Goal: Task Accomplishment & Management: Use online tool/utility

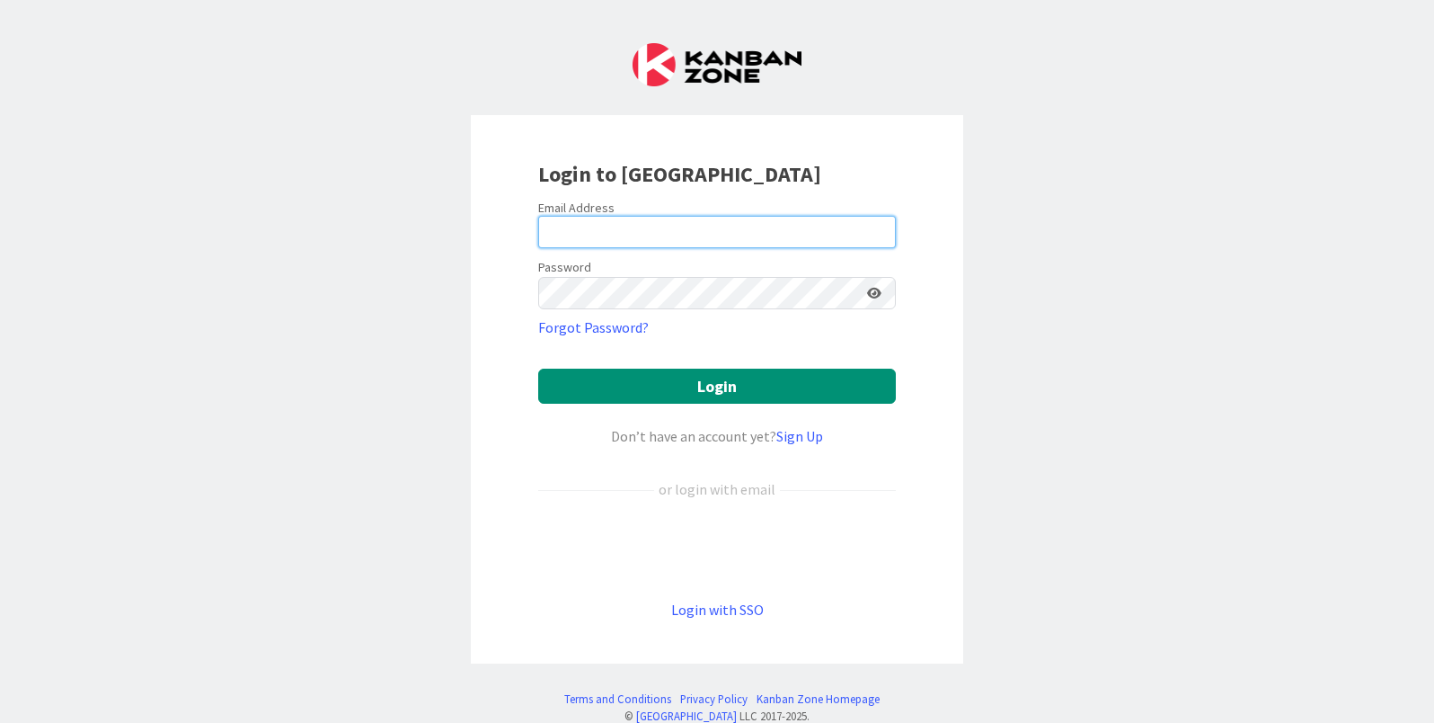
click at [618, 226] on input "email" at bounding box center [717, 232] width 358 height 32
type input "lisa@lisakahndesigns.com"
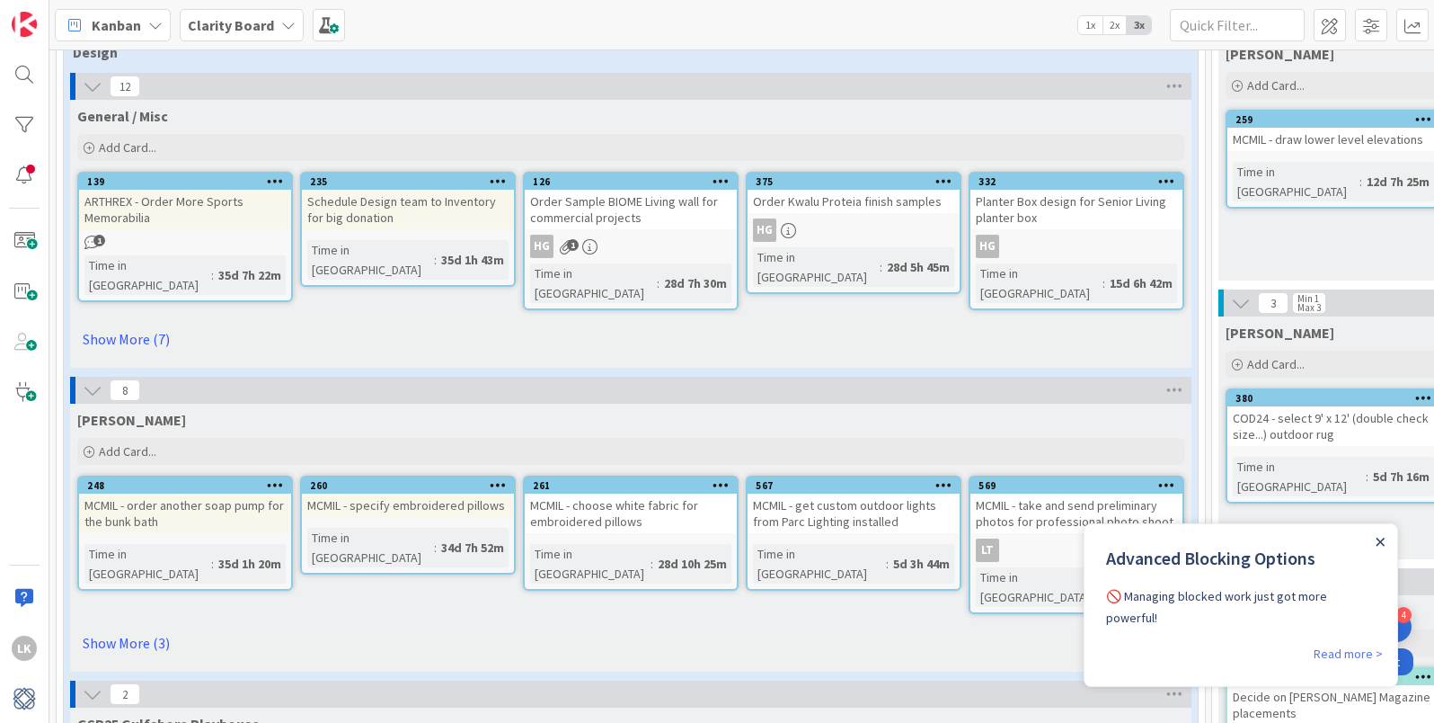
click at [1380, 544] on icon "Close Announcement" at bounding box center [1380, 541] width 9 height 9
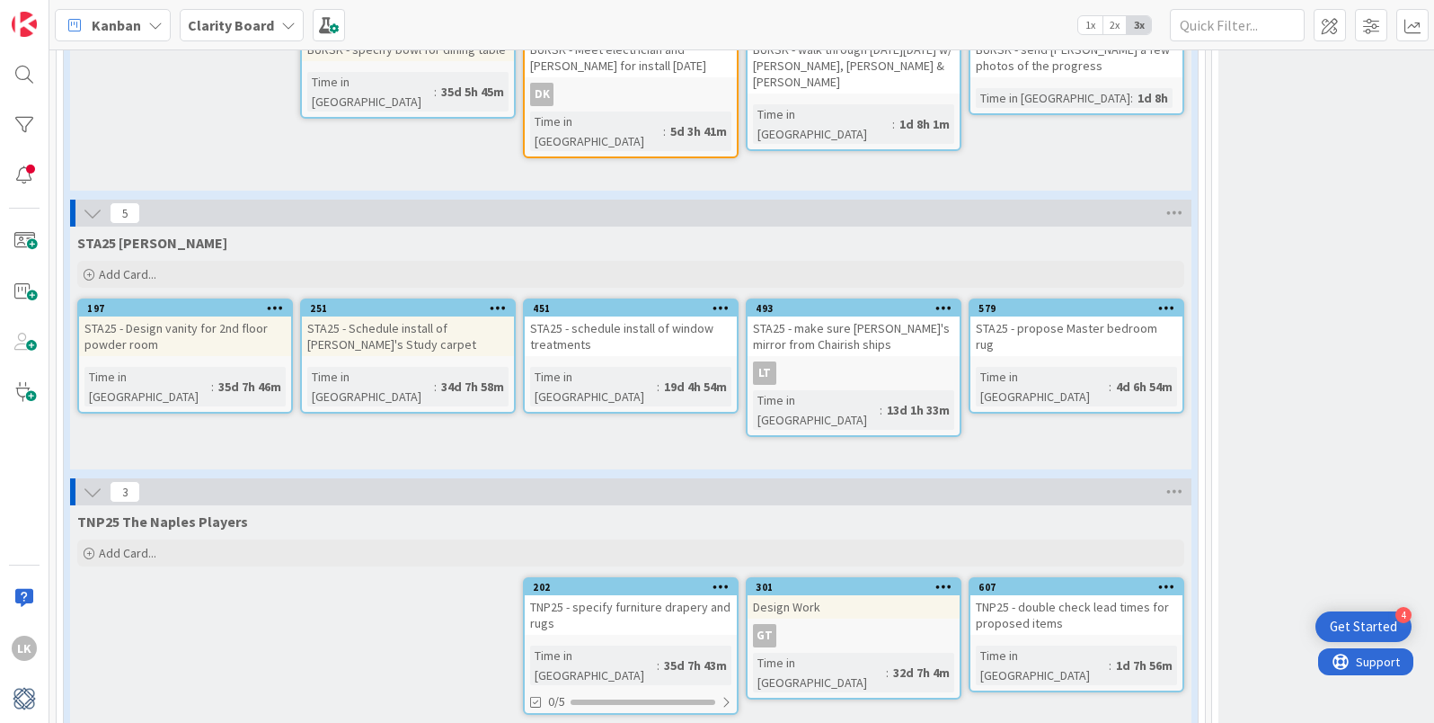
scroll to position [2580, 0]
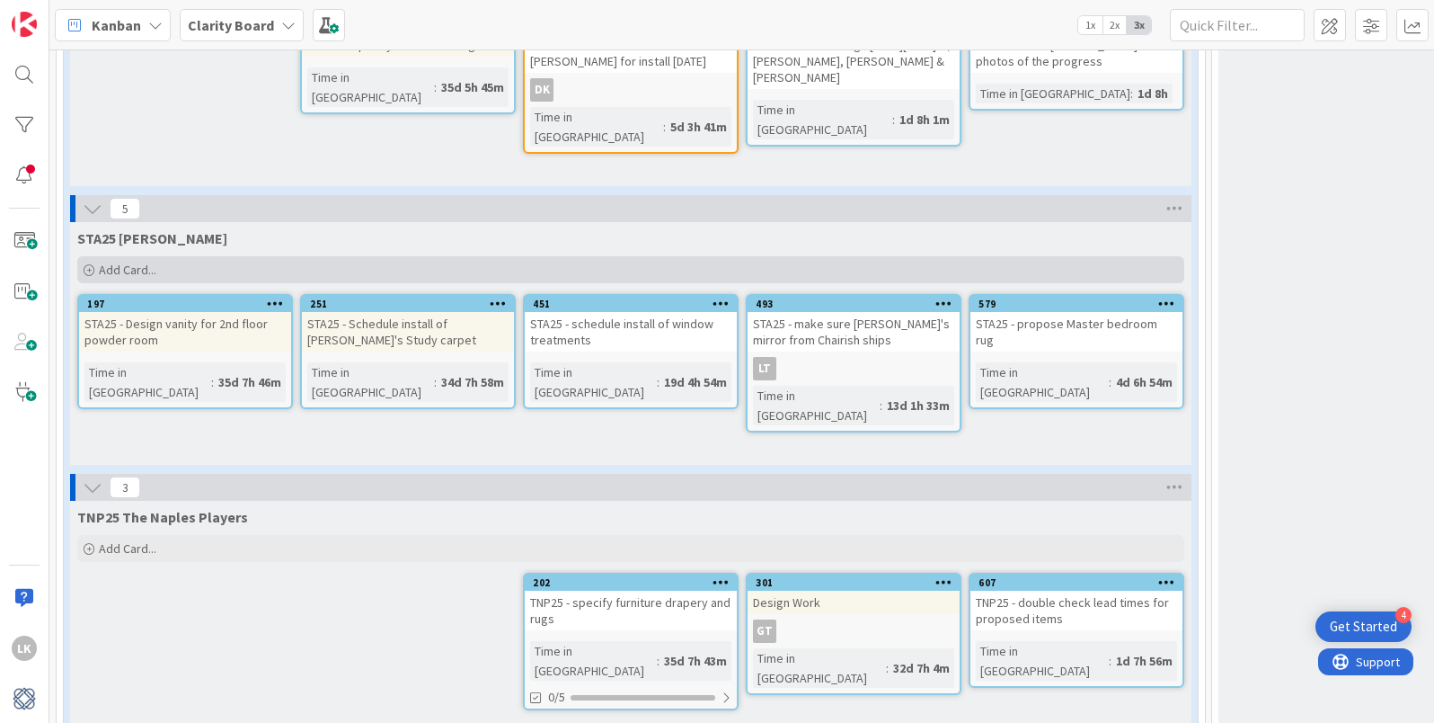
click at [88, 265] on icon at bounding box center [89, 270] width 11 height 11
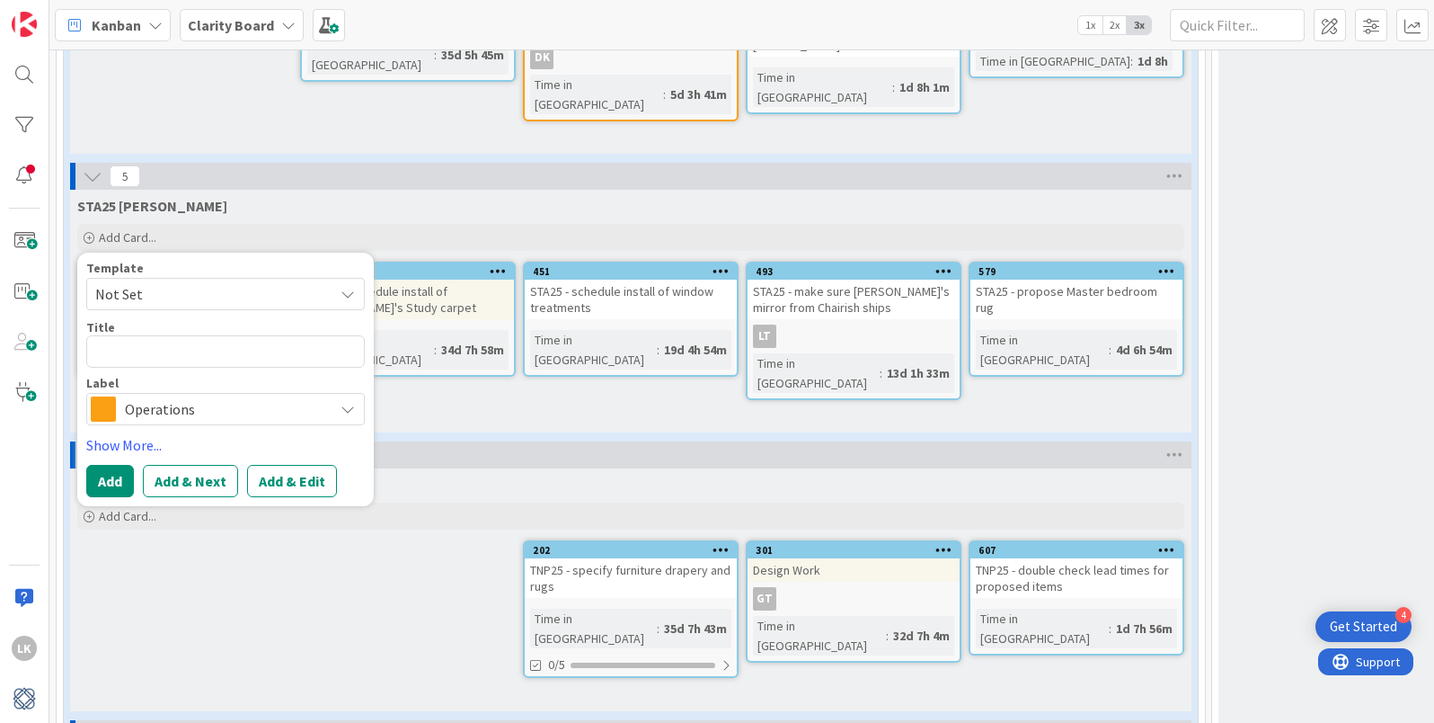
scroll to position [2525, 0]
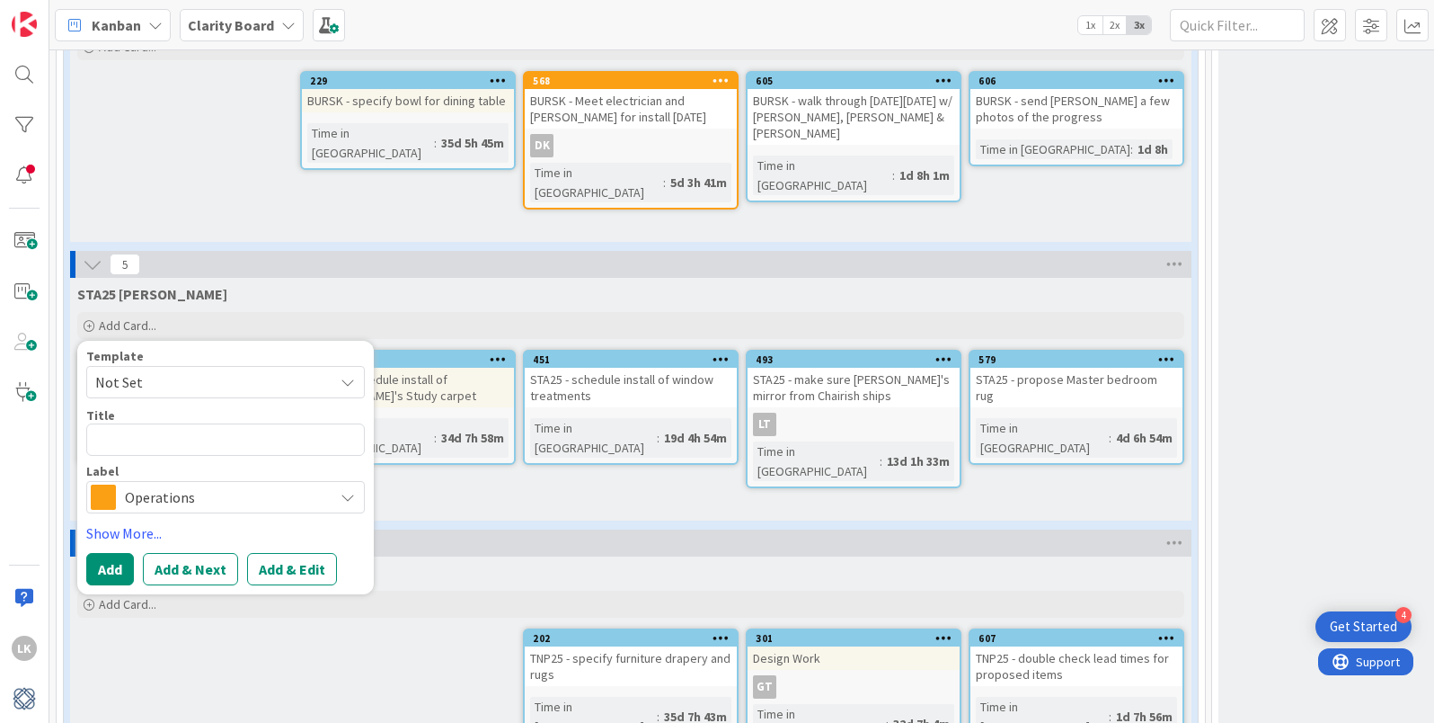
type textarea "x"
type textarea "S"
type textarea "x"
type textarea "ST"
type textarea "x"
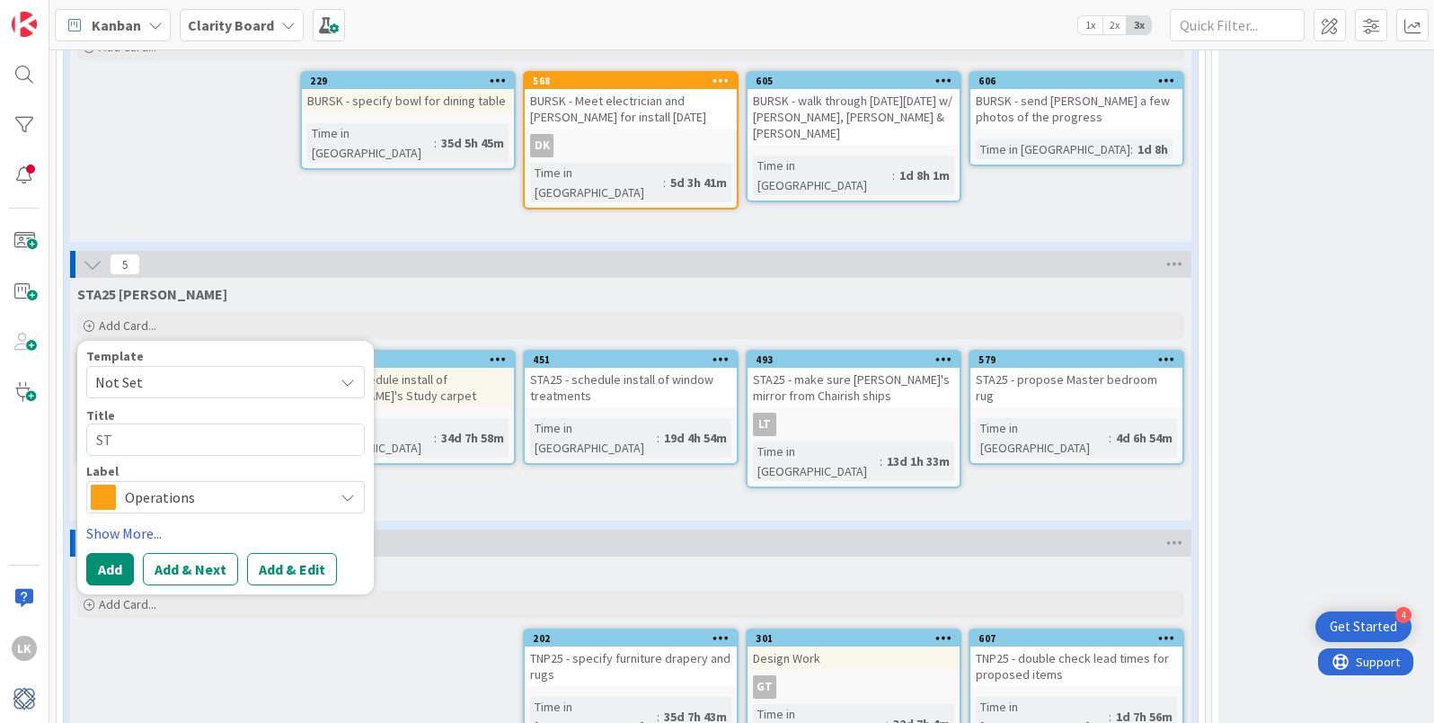
type textarea "STA"
type textarea "x"
type textarea "STA2"
type textarea "x"
type textarea "STA25"
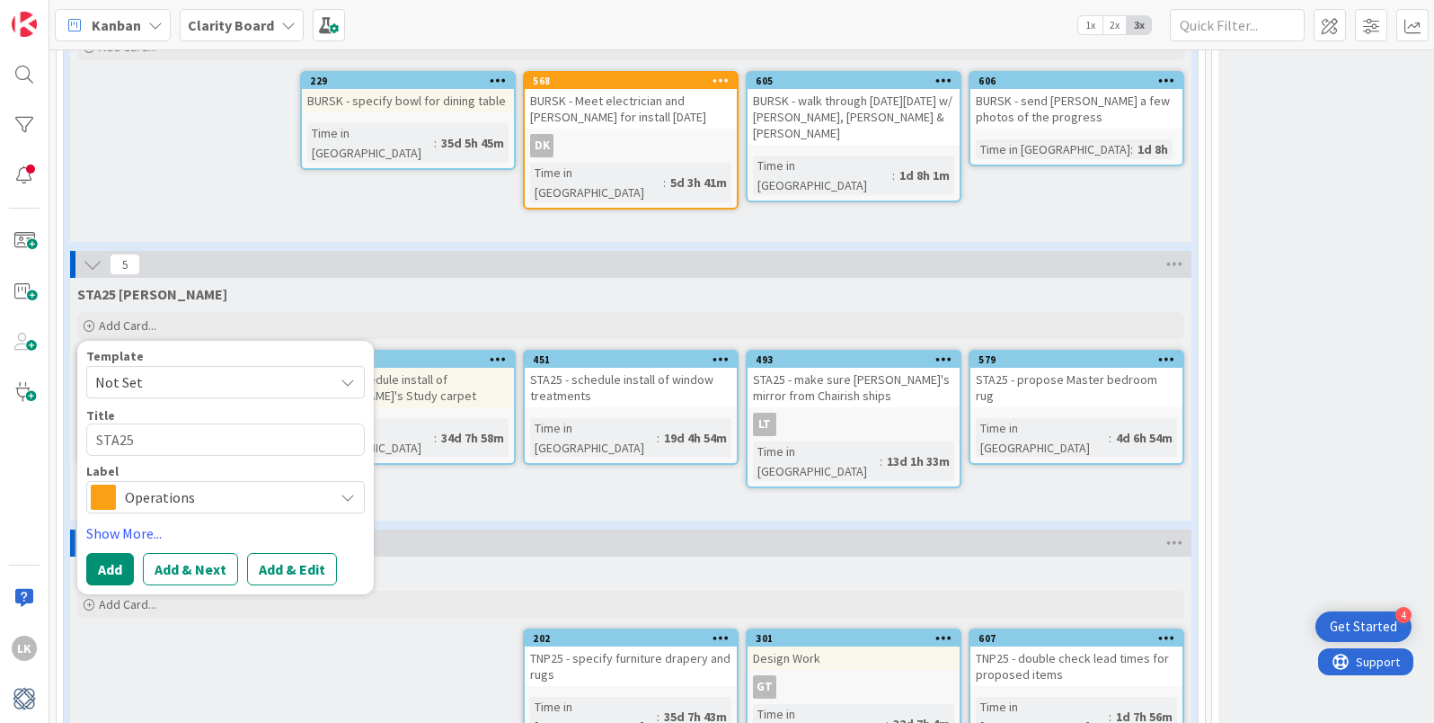
type textarea "x"
type textarea "STA25"
type textarea "x"
type textarea "STA25 -"
type textarea "x"
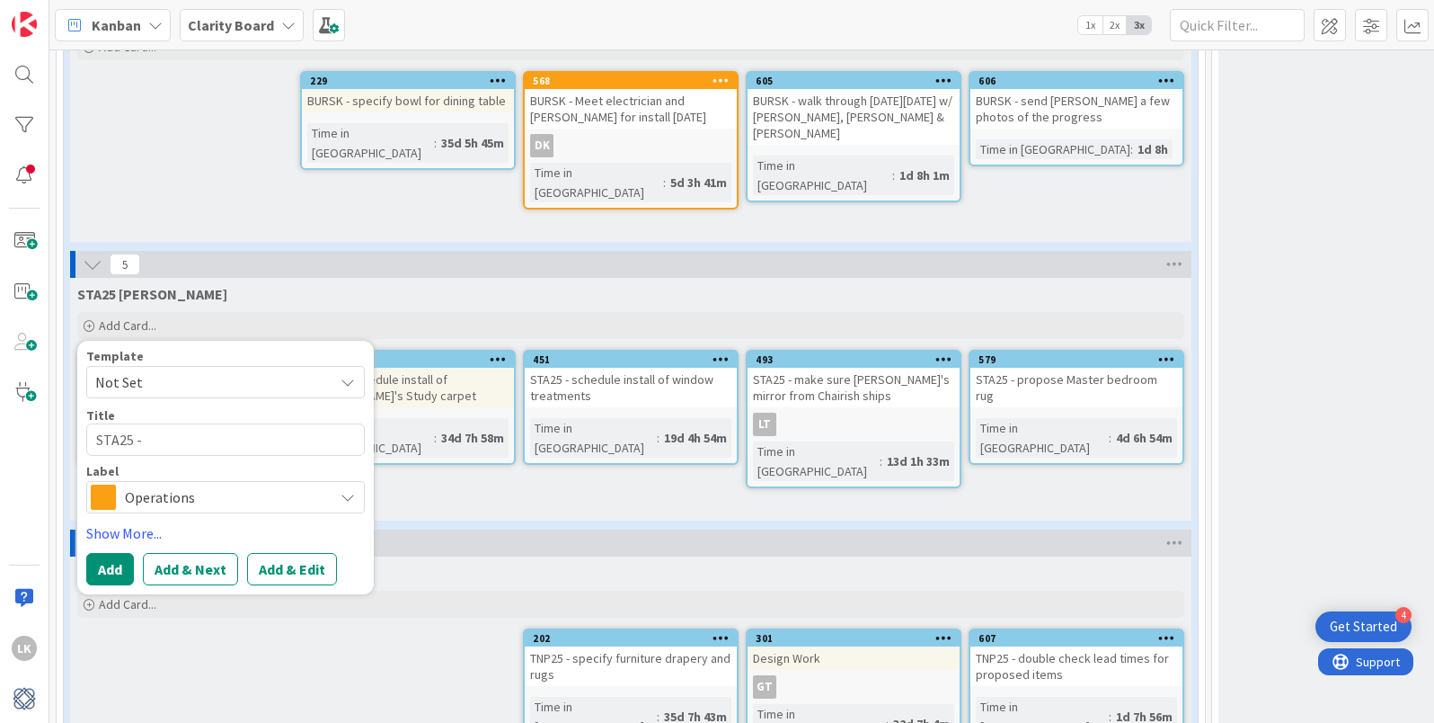
type textarea "STA25 -"
type textarea "x"
type textarea "STA25 - pi"
type textarea "x"
type textarea "STA25 - pic"
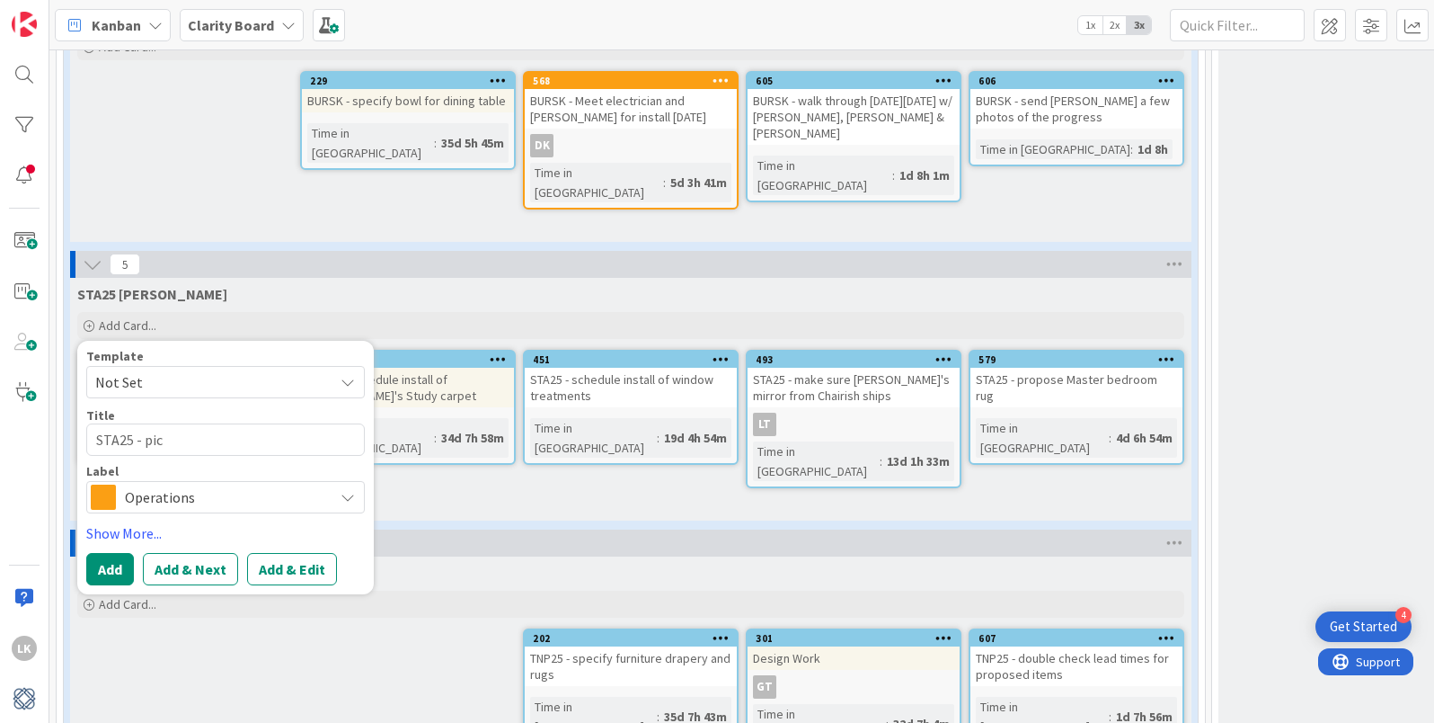
type textarea "x"
type textarea "STA25 - pick"
type textarea "x"
type textarea "STA25 - pick"
type textarea "x"
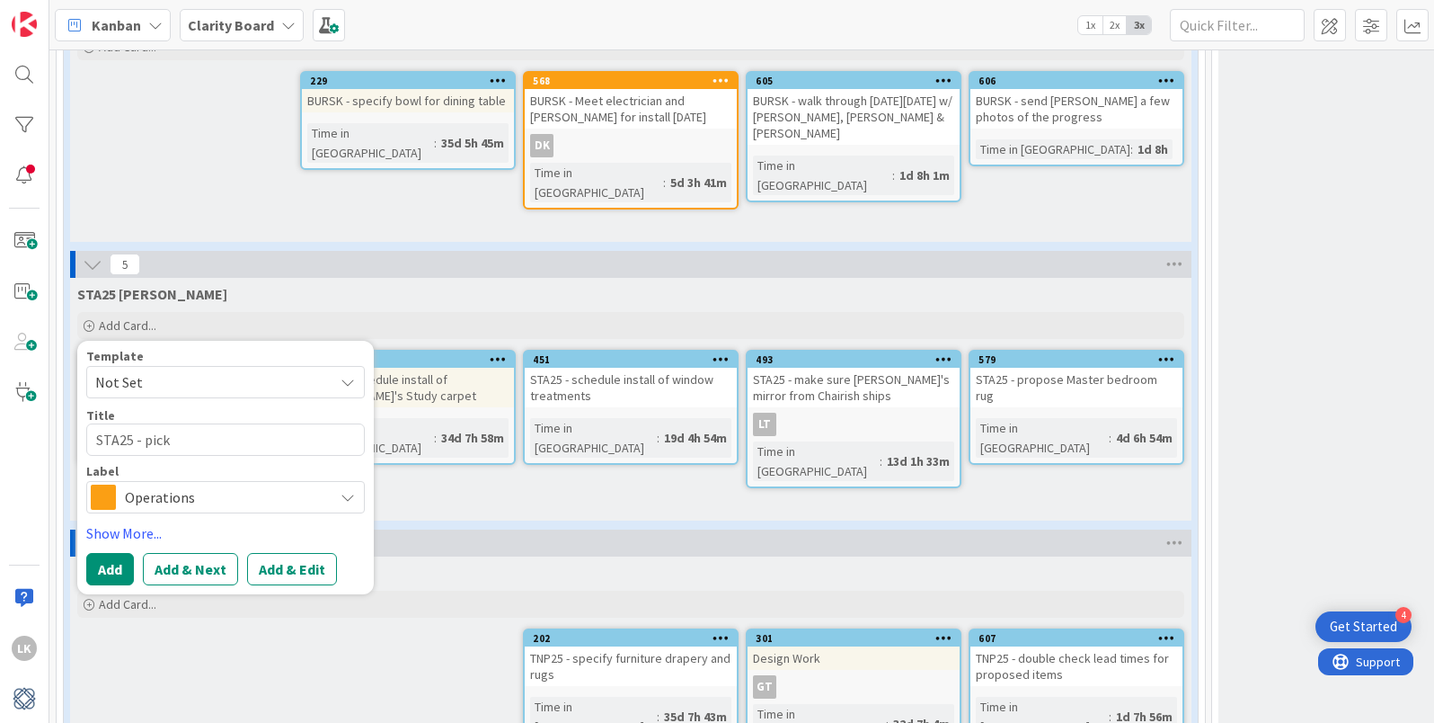
type textarea "STA25 - pick n"
type textarea "x"
type textarea "STA25 - pick new"
type textarea "x"
type textarea "STA25 - pick new"
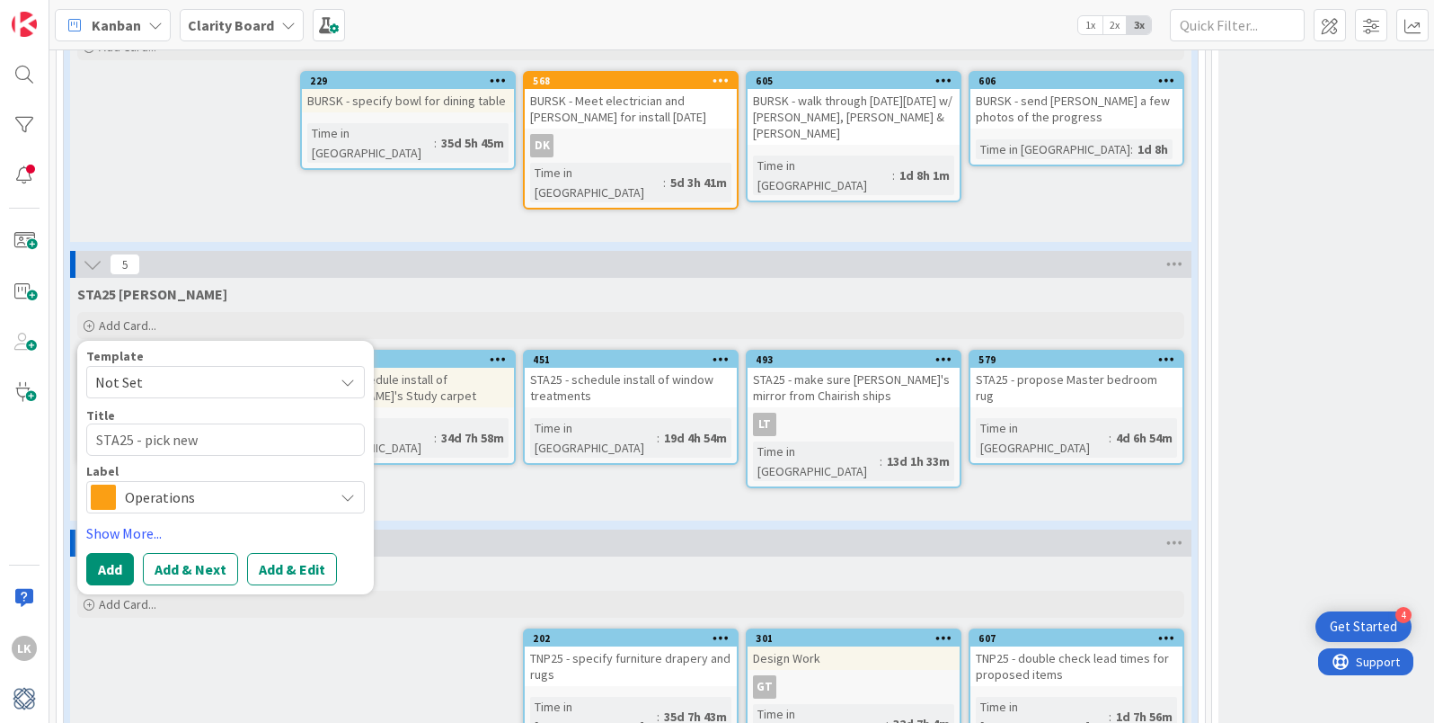
type textarea "x"
type textarea "STA25 - pick new c"
type textarea "x"
type textarea "STA25 - pick new ch"
type textarea "x"
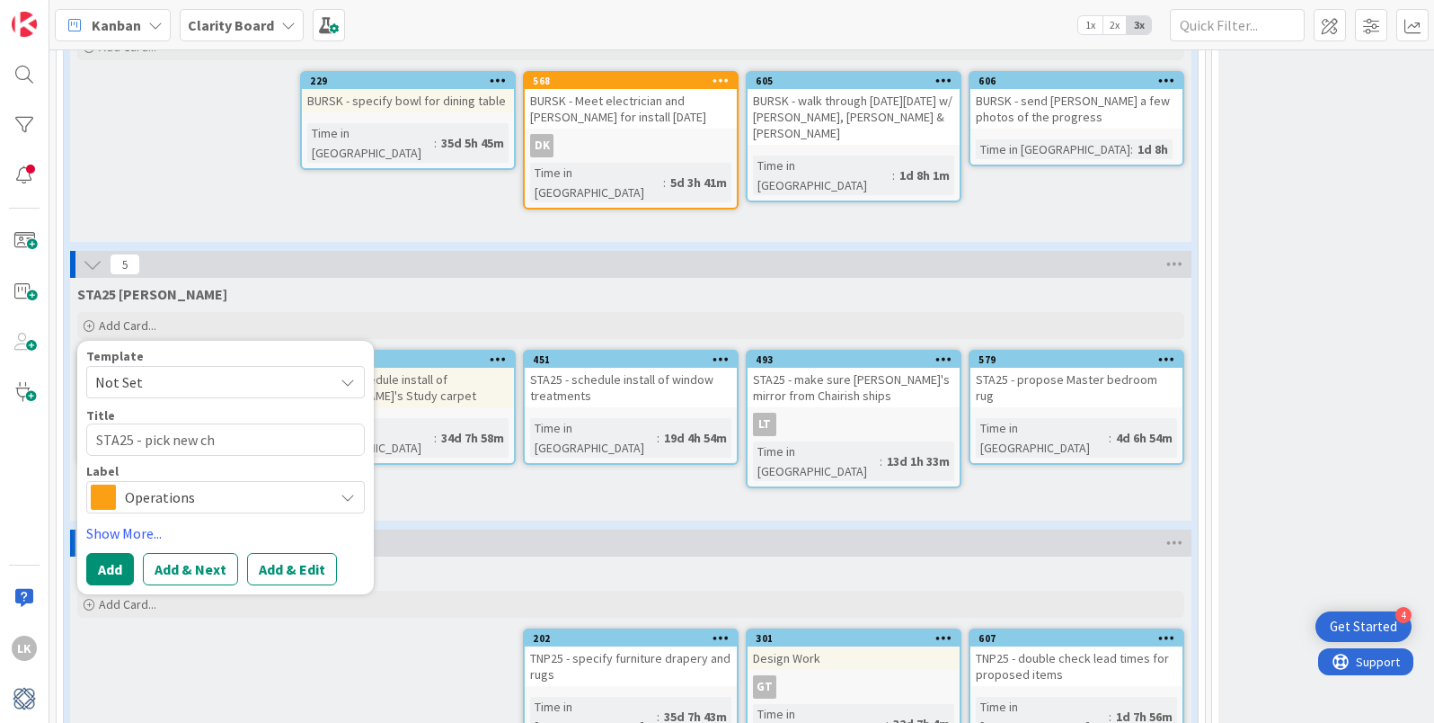
type textarea "STA25 - pick new che"
type textarea "x"
type textarea "STA25 - pick new ches"
type textarea "x"
type textarea "STA25 - pick new chest"
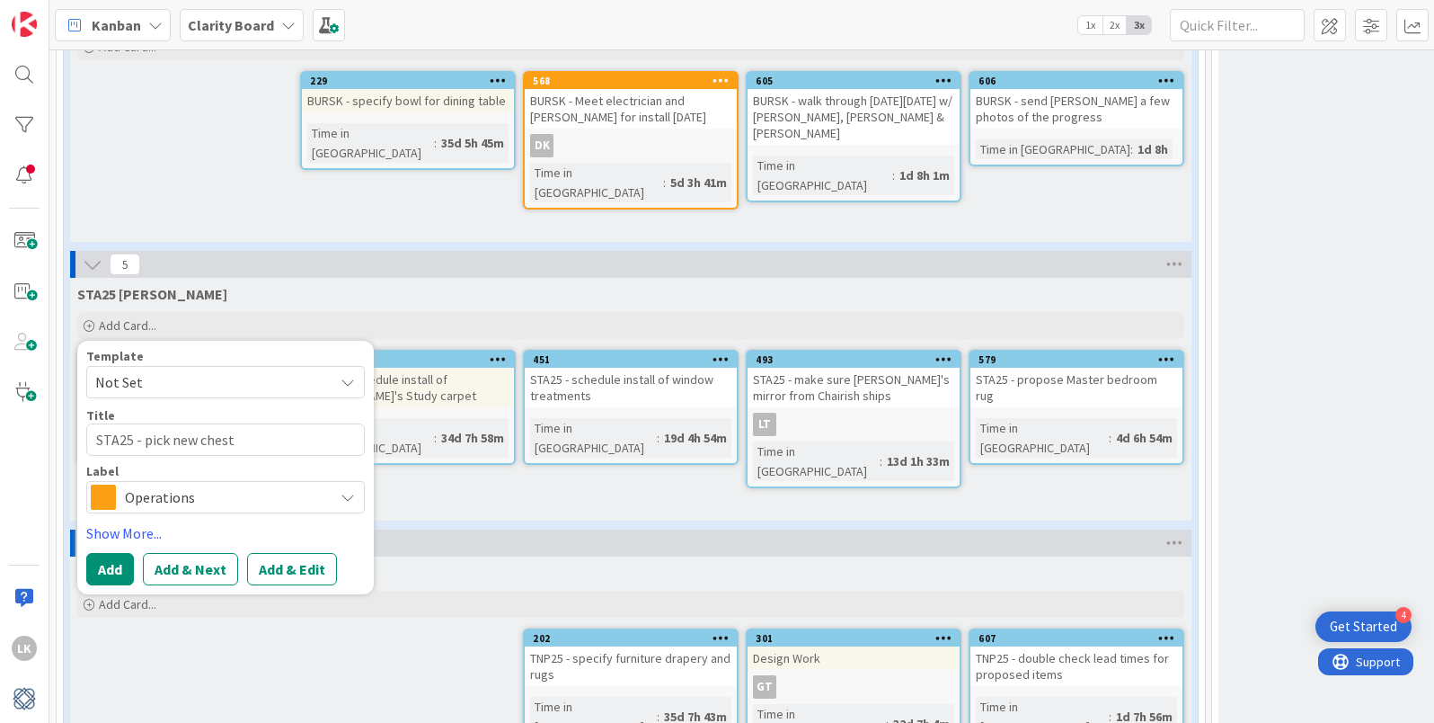
type textarea "x"
type textarea "STA25 - pick new chests"
type textarea "x"
type textarea "STA25 - pick new chests f"
type textarea "x"
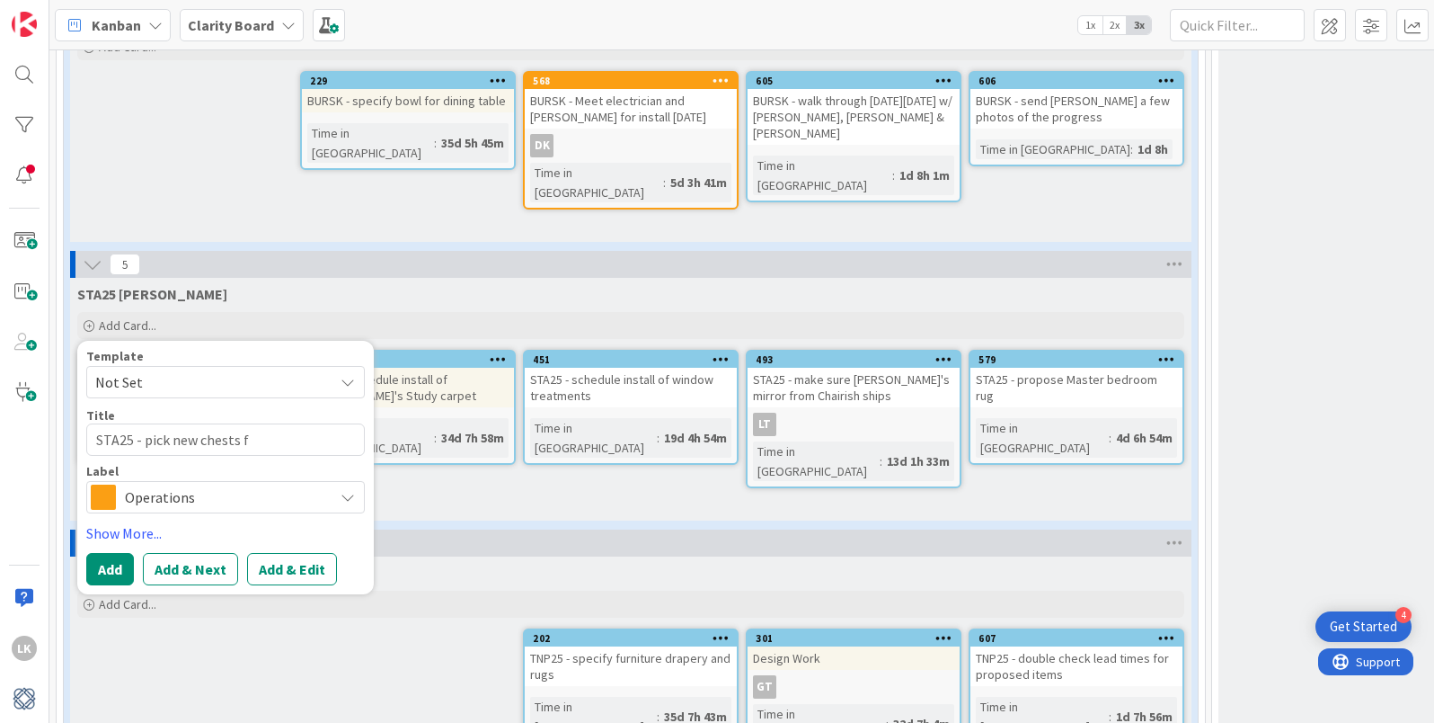
type textarea "STA25 - pick new chests fo"
type textarea "x"
type textarea "STA25 - pick new chests for"
type textarea "x"
type textarea "STA25 - pick new chests for T"
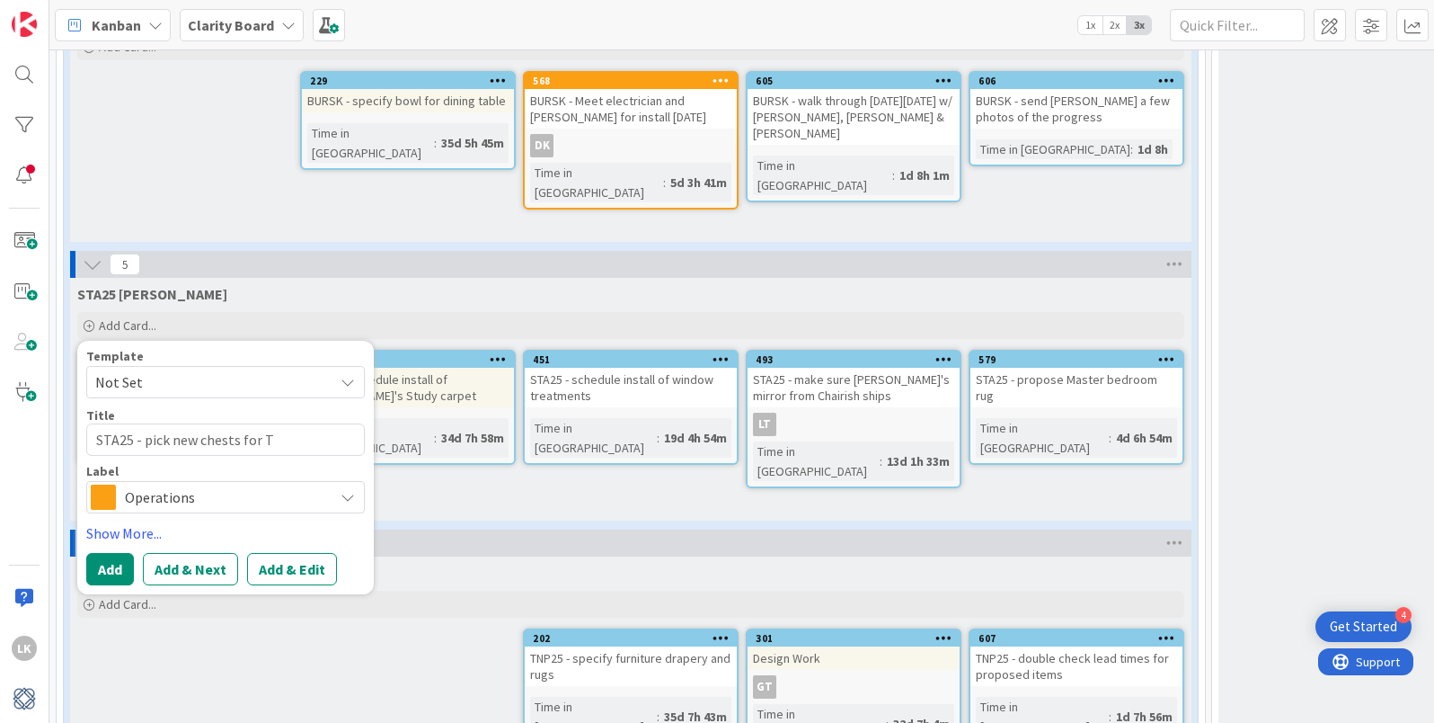
type textarea "x"
type textarea "STA25 - pick new chests for To"
type textarea "x"
type textarea "STA25 - pick new chests for Ton"
type textarea "x"
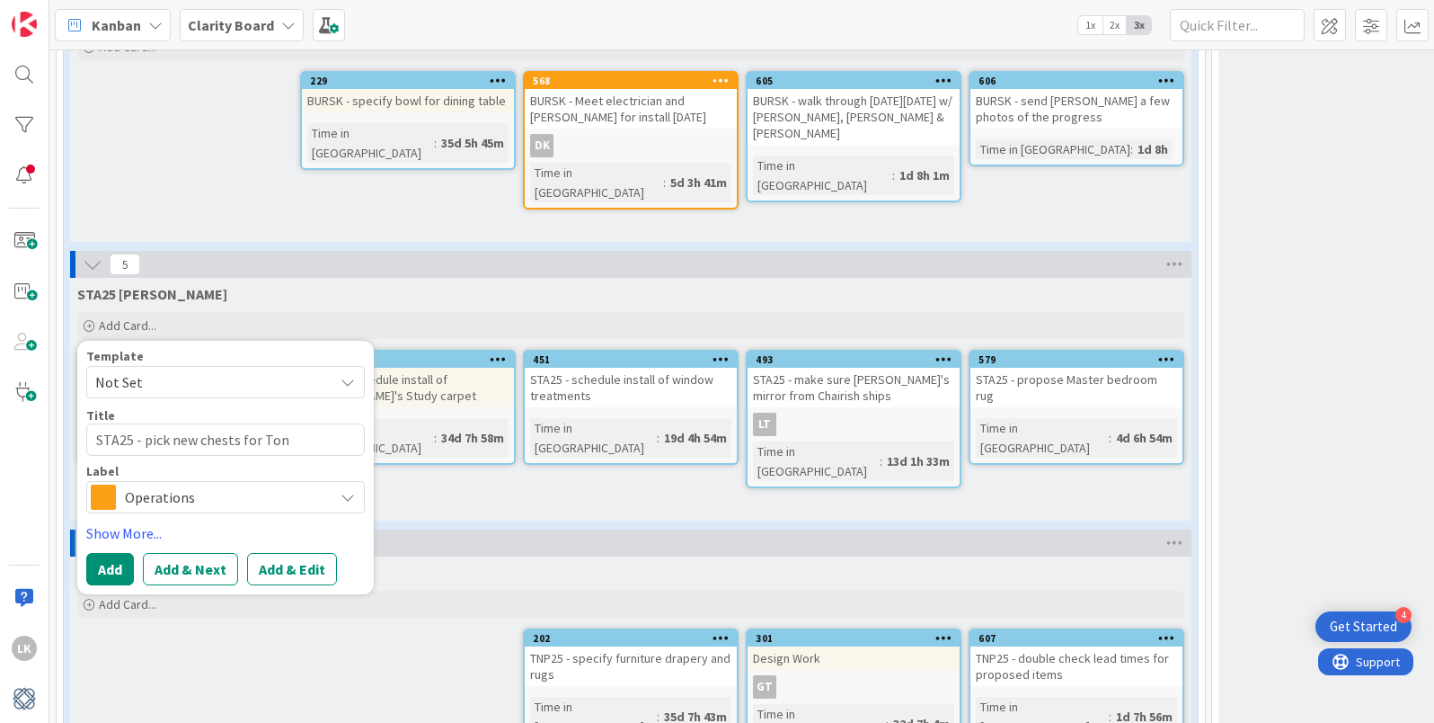
type textarea "STA25 - pick new chests for Tony"
type textarea "x"
type textarea "STA25 - pick new chests for Tony's"
type textarea "x"
type textarea "STA25 - pick new chests for Tony's"
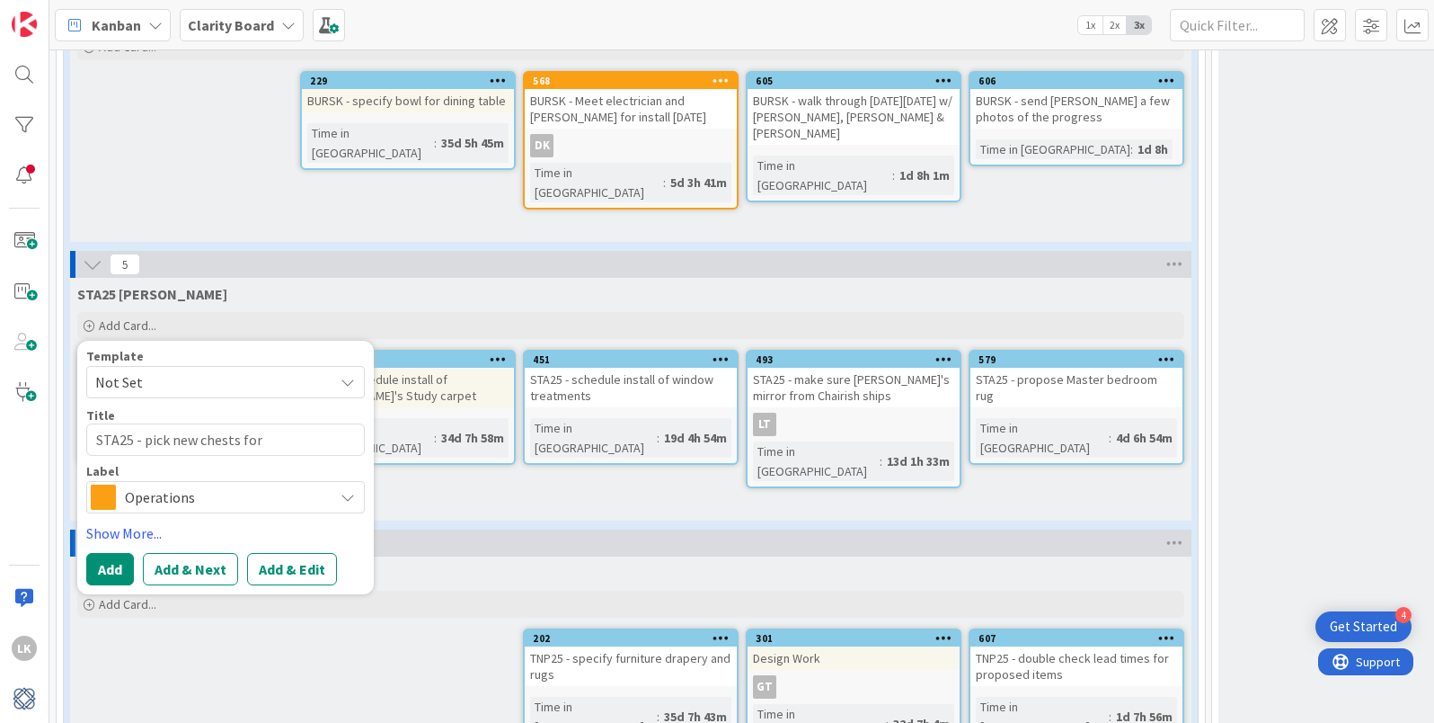
type textarea "x"
type textarea "STA25 - pick new chests for Tony's S"
type textarea "x"
type textarea "STA25 - pick new chests for Tony's St"
type textarea "x"
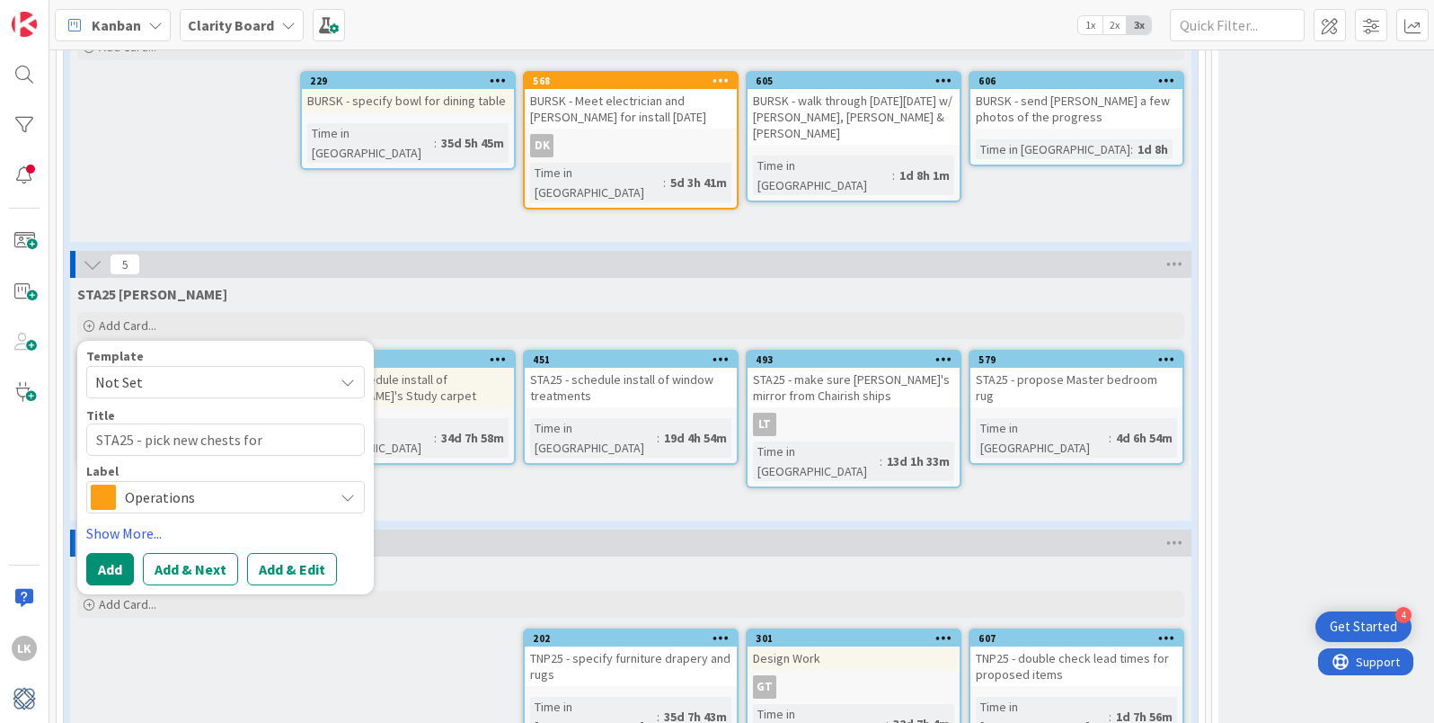
type textarea "STA25 - pick new chests for Tony's Stu"
type textarea "x"
type textarea "STA25 - pick new chests for Tony's Study"
type textarea "x"
type textarea "STA25 - pick new chests for Tony's Study"
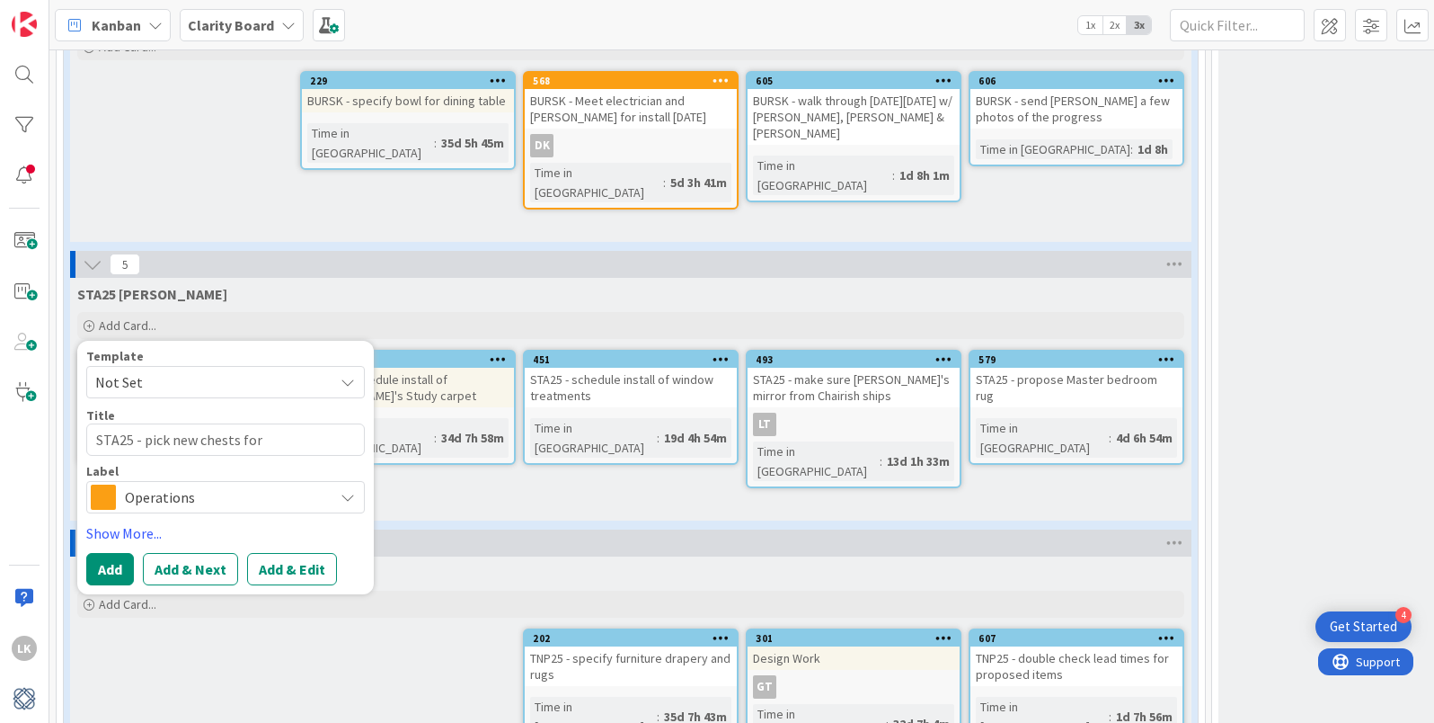
click at [352, 490] on icon at bounding box center [348, 497] width 14 height 14
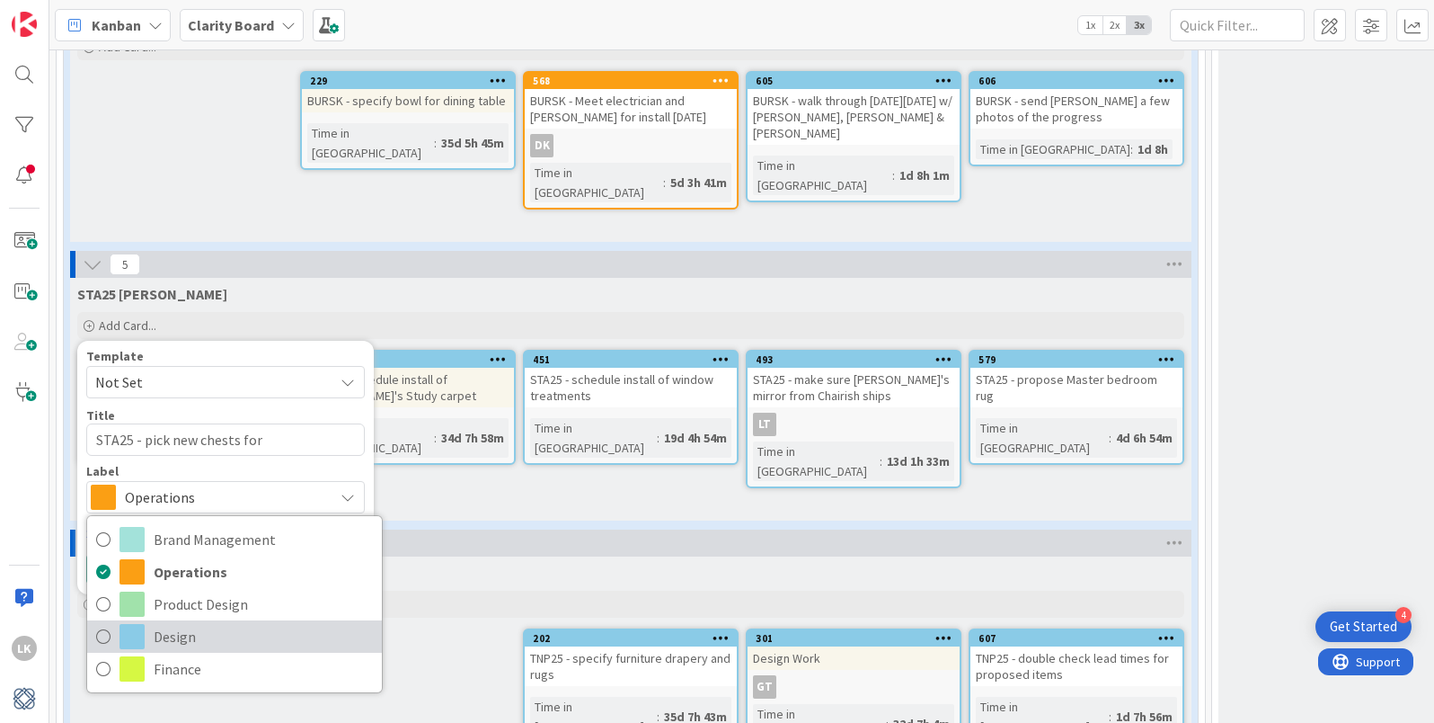
click at [96, 623] on icon at bounding box center [103, 636] width 14 height 27
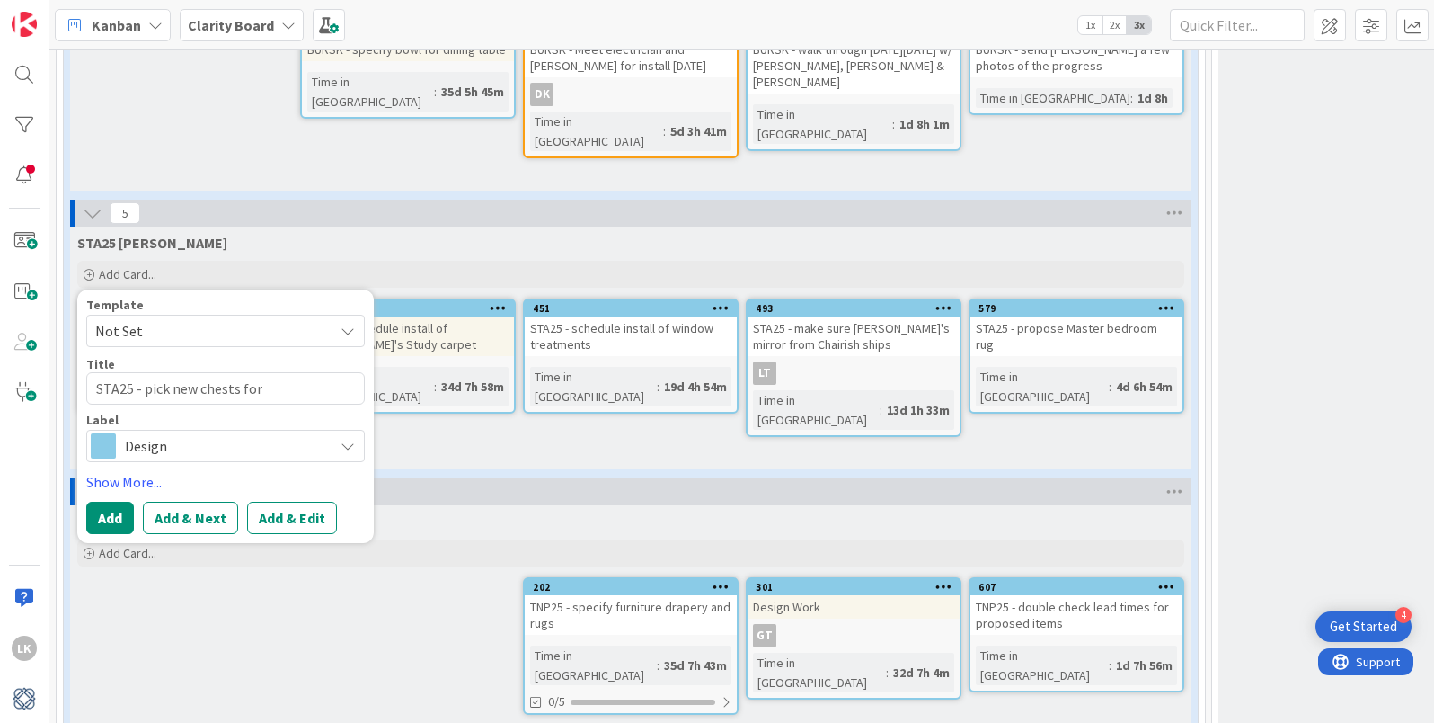
scroll to position [2578, 0]
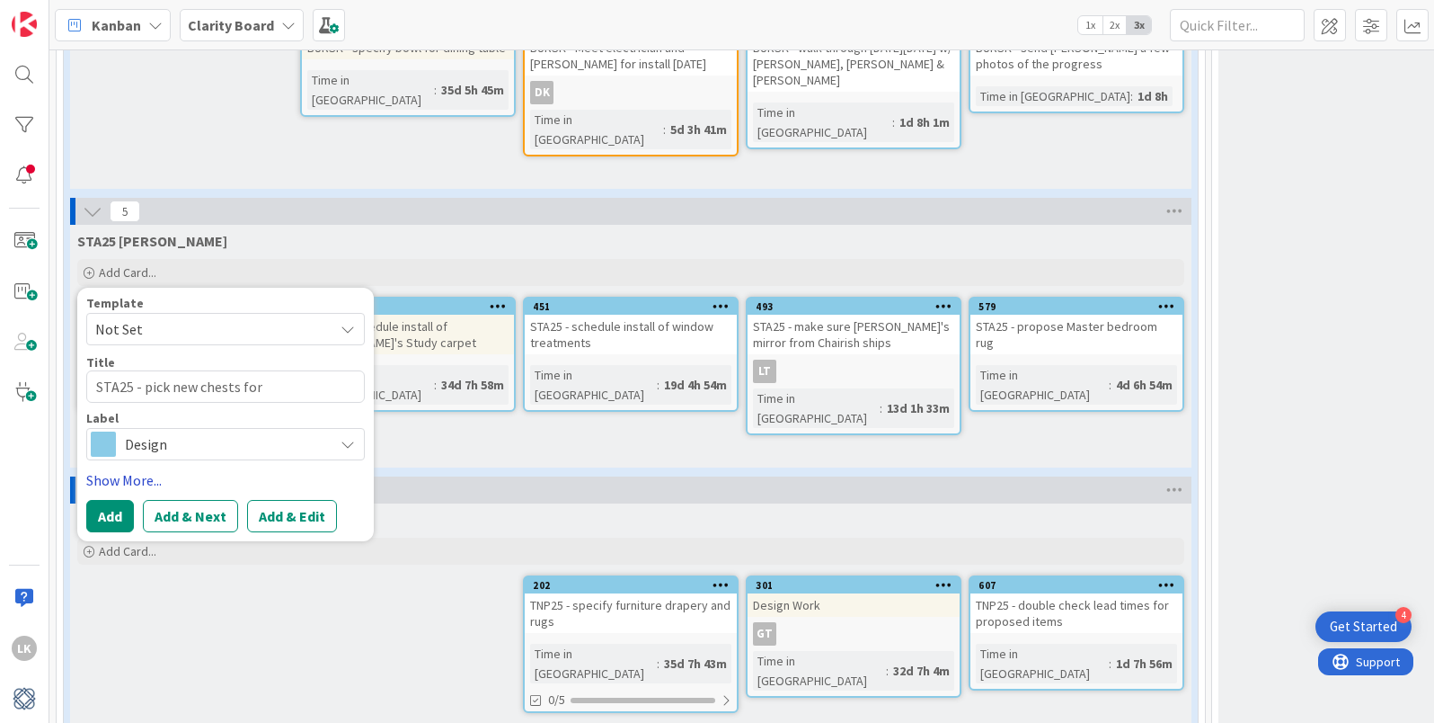
click at [130, 469] on link "Show More..." at bounding box center [225, 480] width 279 height 22
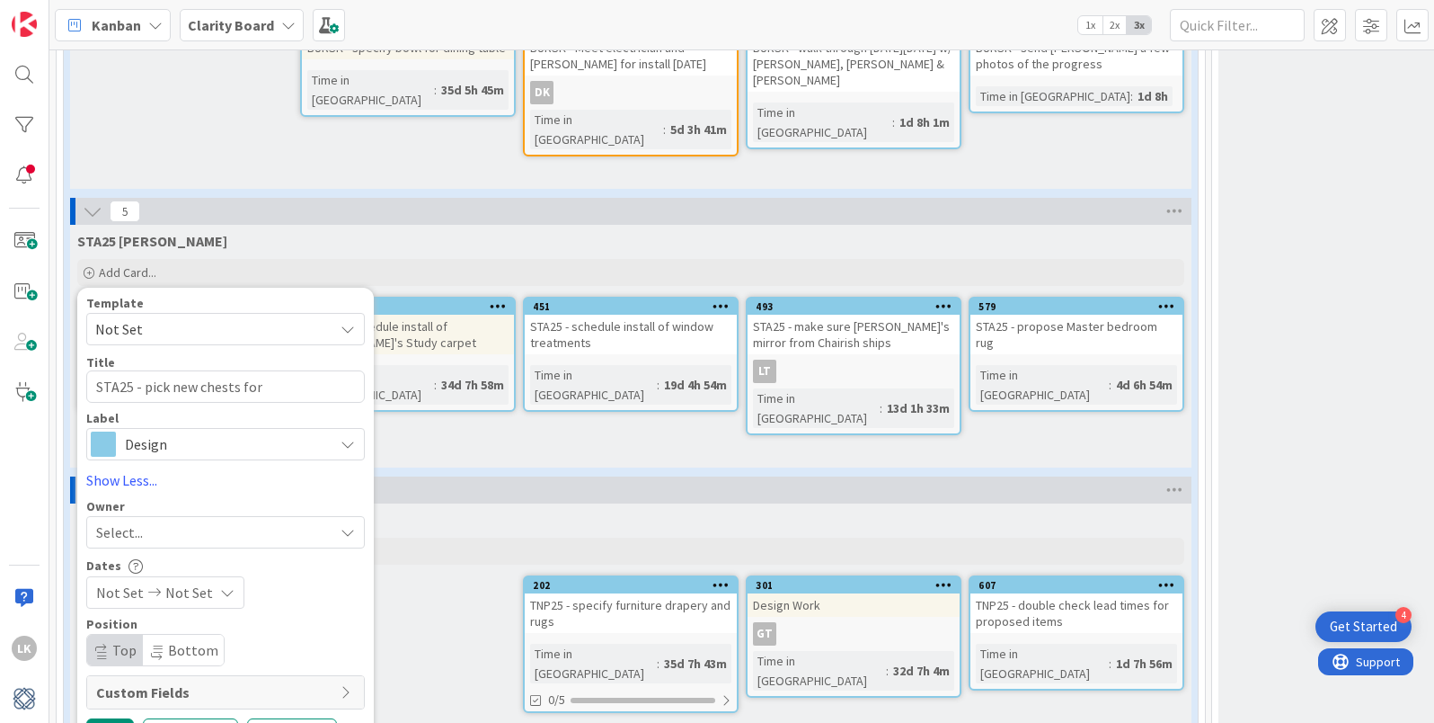
click at [348, 525] on icon at bounding box center [348, 532] width 14 height 14
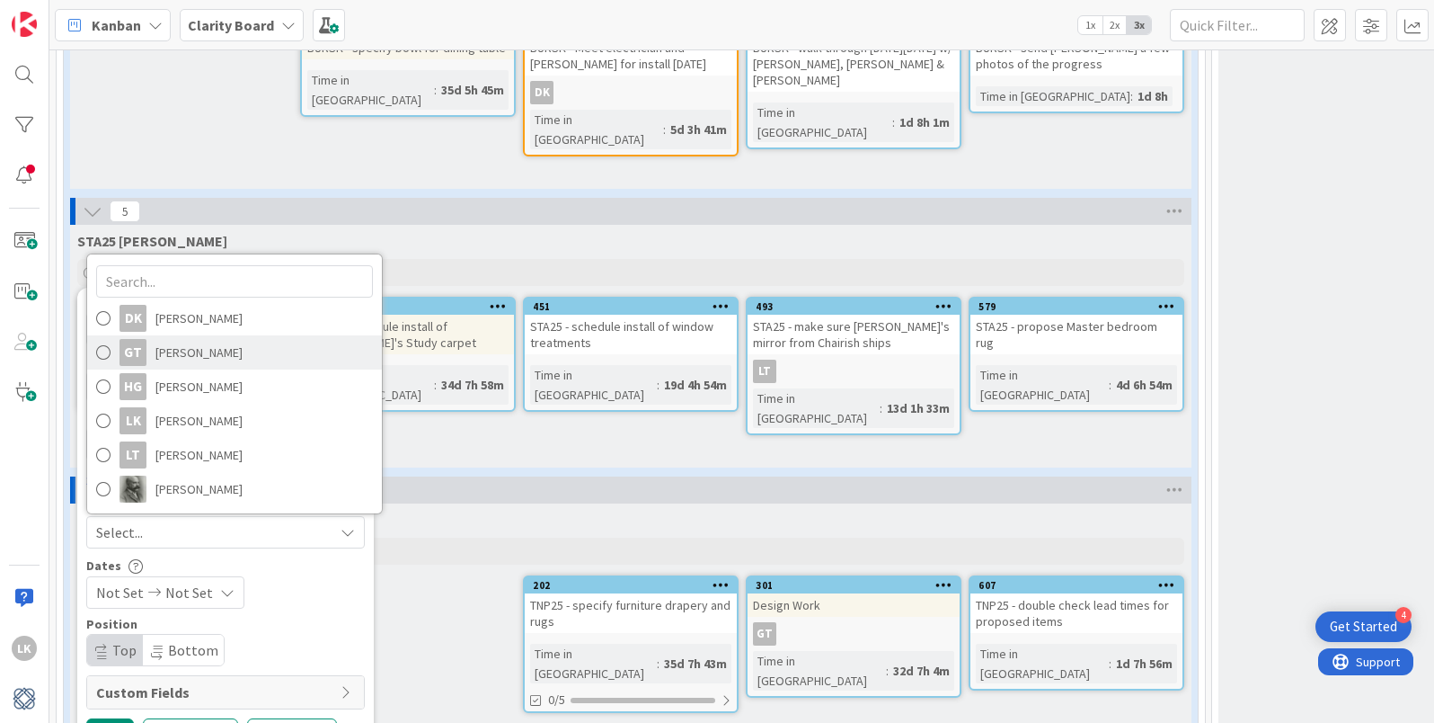
click at [102, 339] on span at bounding box center [103, 352] width 14 height 27
type textarea "x"
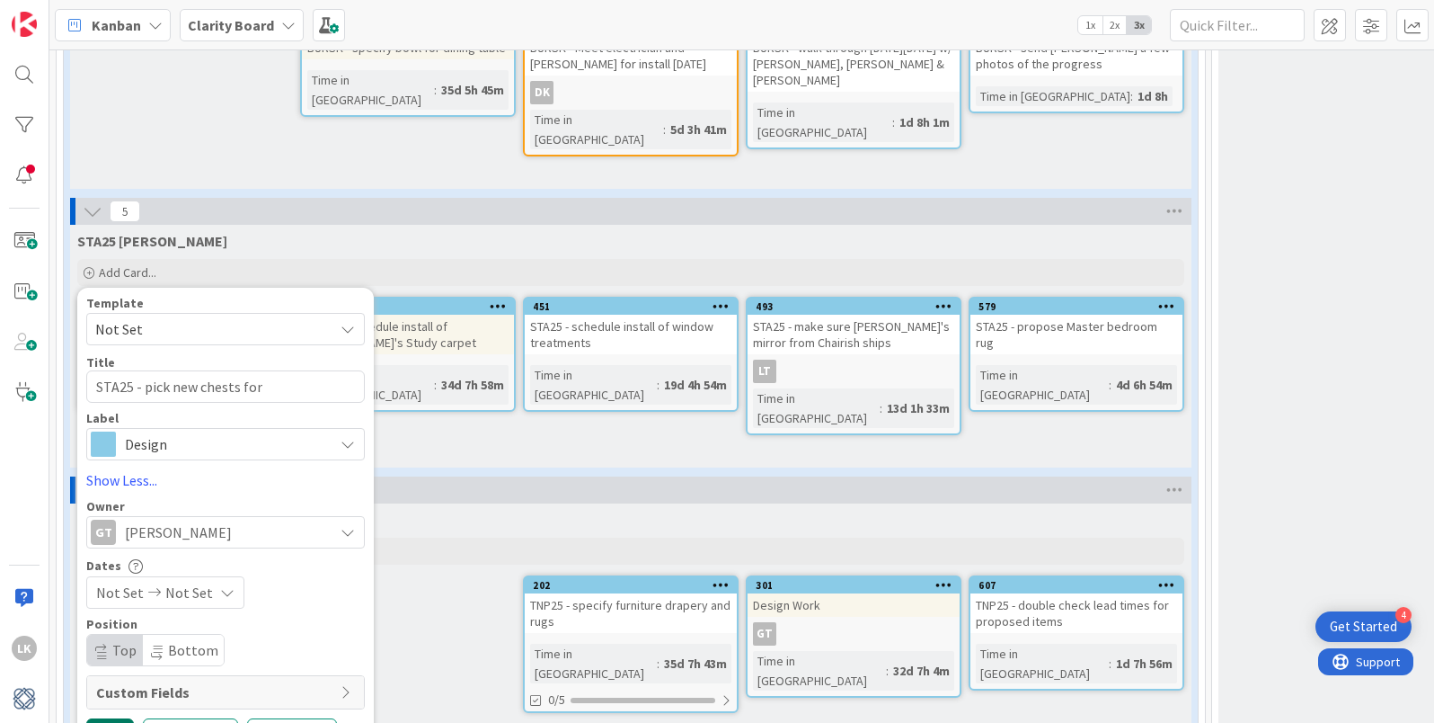
click at [106, 718] on button "Add" at bounding box center [110, 734] width 48 height 32
